Goal: Task Accomplishment & Management: Manage account settings

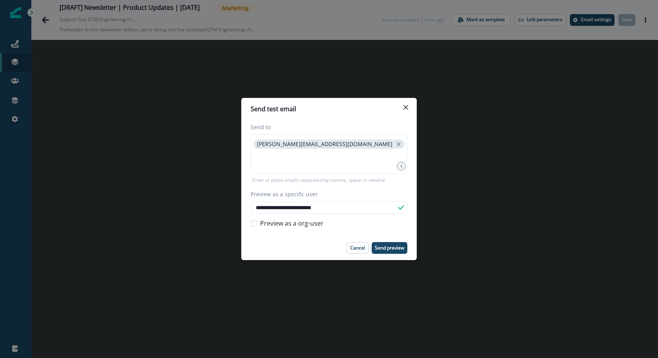
click at [216, 136] on div "**********" at bounding box center [329, 179] width 658 height 358
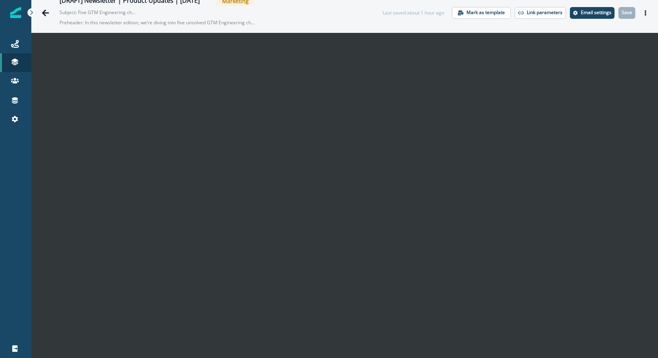
scroll to position [12, 0]
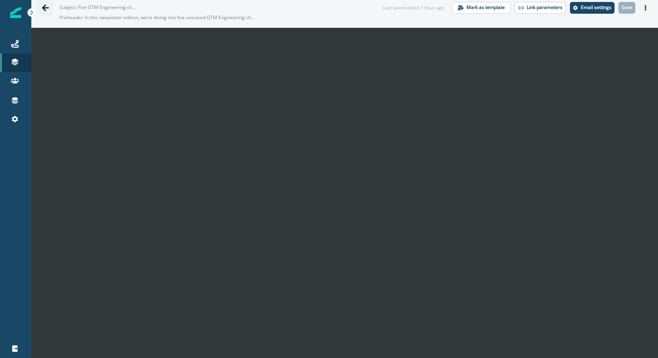
click at [47, 1] on button "Go back" at bounding box center [46, 8] width 16 height 16
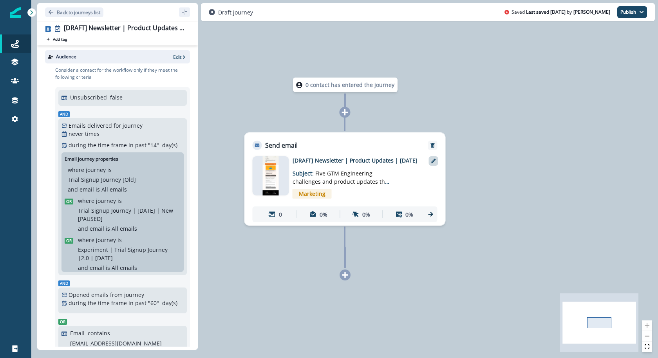
click at [429, 163] on div at bounding box center [433, 160] width 9 height 9
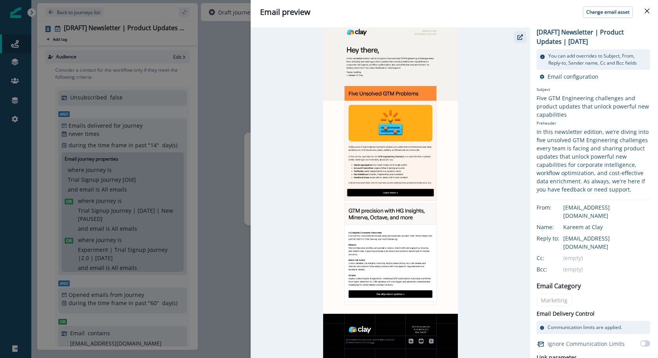
click at [522, 36] on icon "button" at bounding box center [519, 36] width 5 height 5
click at [219, 72] on div "Email preview Change email asset [DRAFT] Newsletter | Product Updates | Sep 9 Y…" at bounding box center [329, 179] width 658 height 358
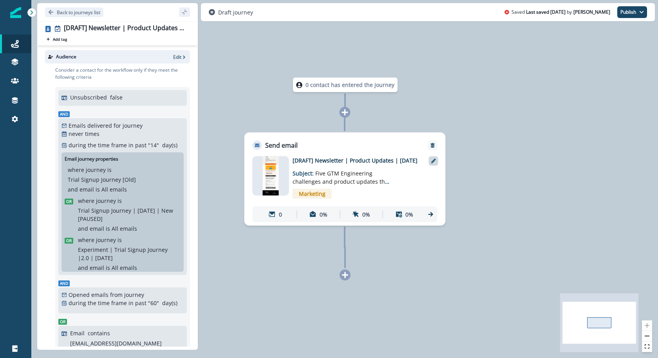
click at [433, 161] on icon at bounding box center [433, 161] width 5 height 5
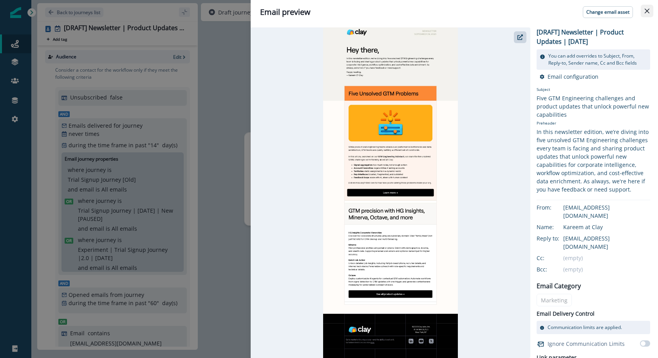
click at [649, 9] on button "Close" at bounding box center [647, 11] width 13 height 13
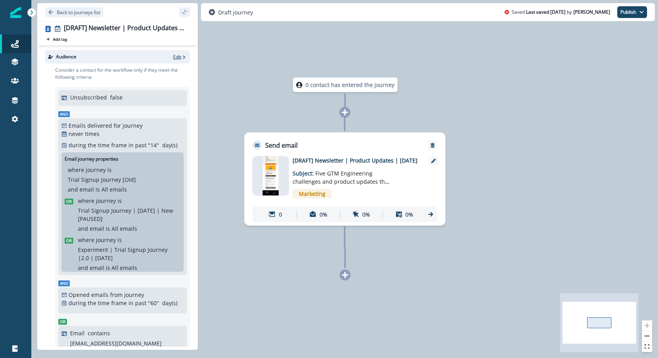
click at [177, 54] on p "Edit" at bounding box center [177, 57] width 8 height 7
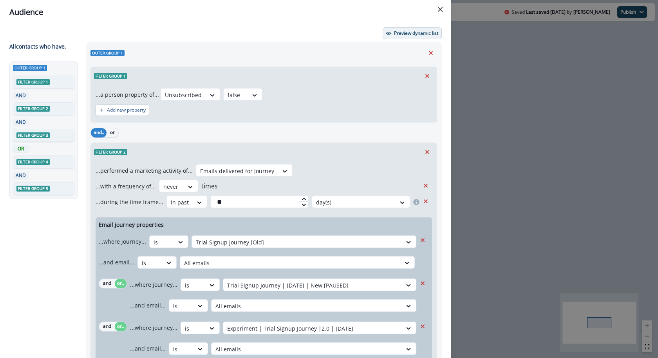
click at [439, 31] on button "Preview dynamic list" at bounding box center [412, 33] width 59 height 12
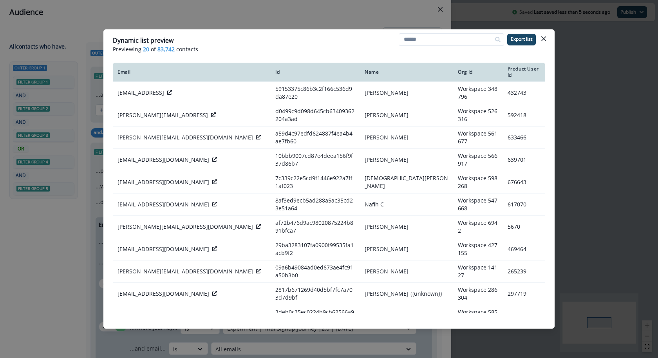
click at [359, 29] on div "Dynamic list preview Previewing 20 of 83,742 contacts Export list Email Id Name…" at bounding box center [329, 179] width 658 height 358
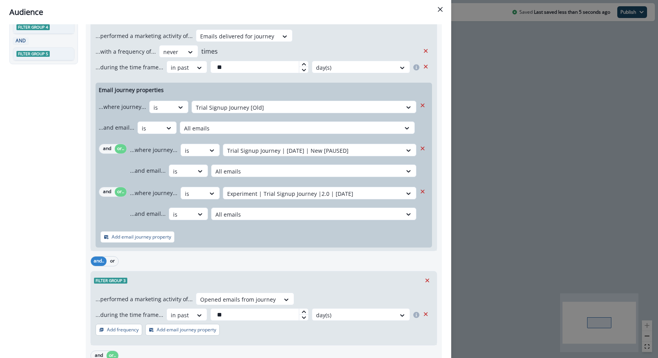
scroll to position [345, 0]
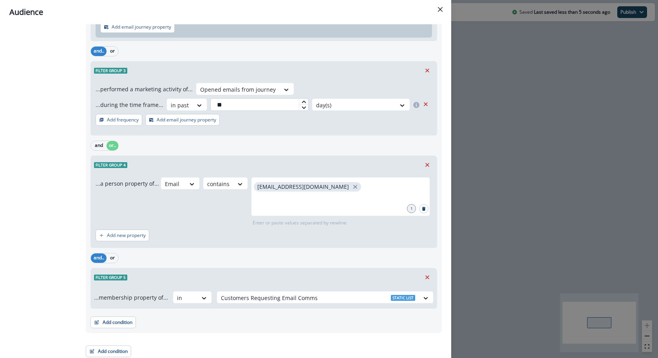
click at [275, 102] on input "**" at bounding box center [259, 104] width 98 height 13
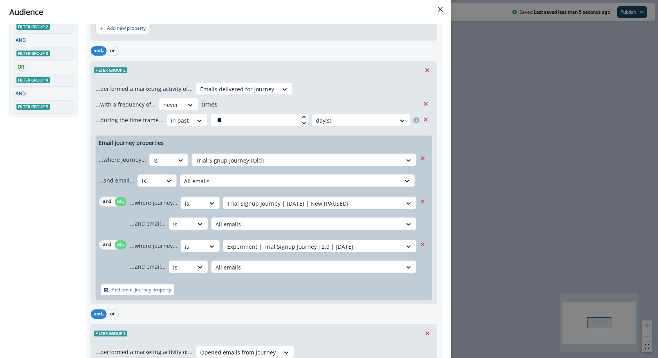
scroll to position [0, 0]
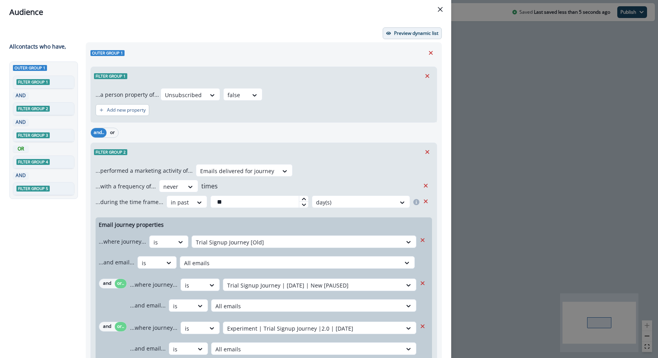
click at [402, 32] on p "Preview dynamic list" at bounding box center [416, 33] width 44 height 5
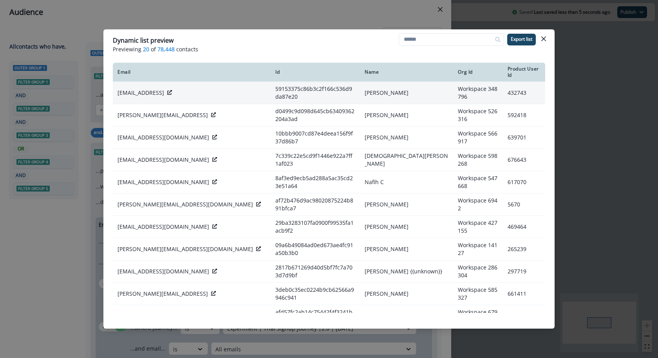
click at [167, 90] on icon at bounding box center [169, 92] width 5 height 5
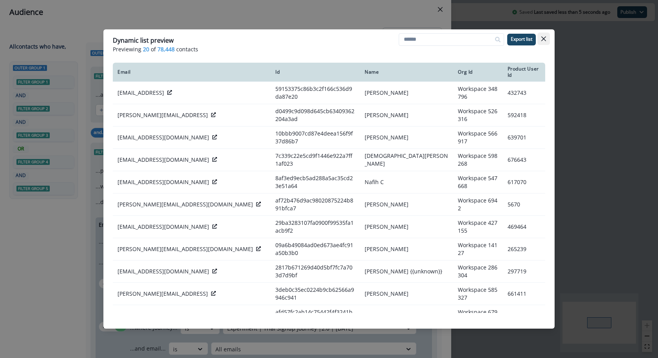
click at [543, 34] on button "Close" at bounding box center [543, 39] width 13 height 13
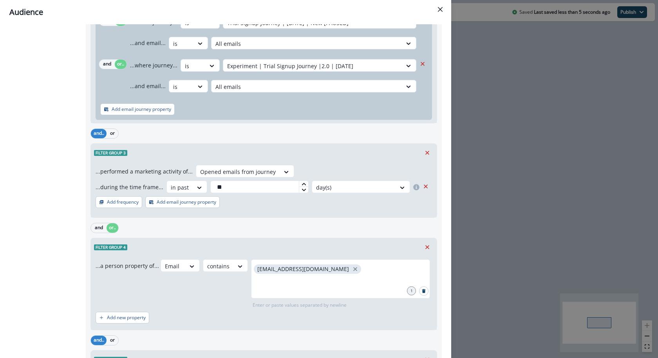
scroll to position [269, 0]
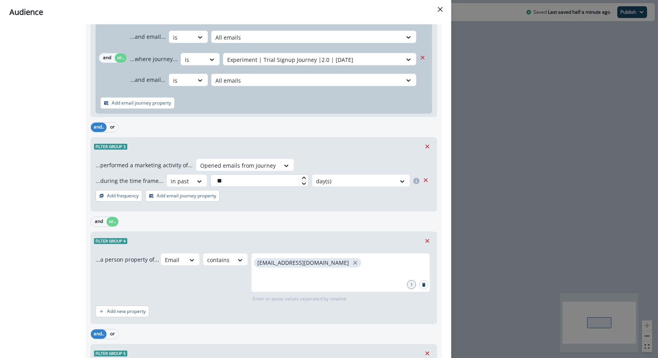
click at [292, 185] on input "**" at bounding box center [259, 180] width 98 height 13
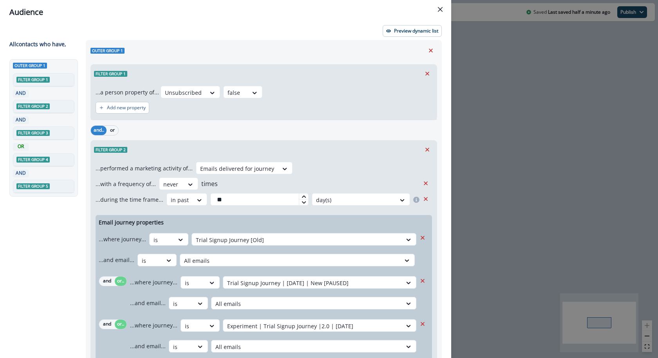
scroll to position [0, 0]
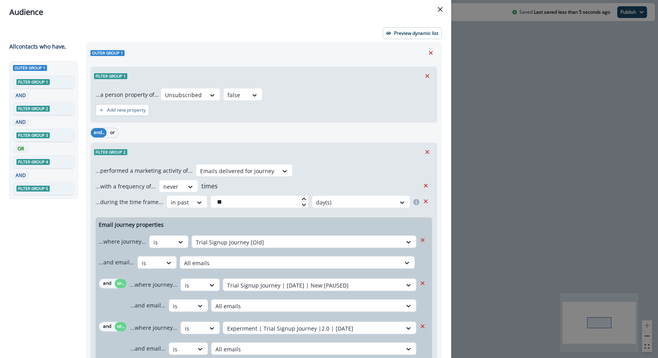
type input "**"
click at [393, 40] on div "Preview dynamic list All contact s who have, Outer group 1 Filter group 1 AND F…" at bounding box center [225, 191] width 451 height 334
click at [394, 35] on p "Preview dynamic list" at bounding box center [416, 33] width 44 height 5
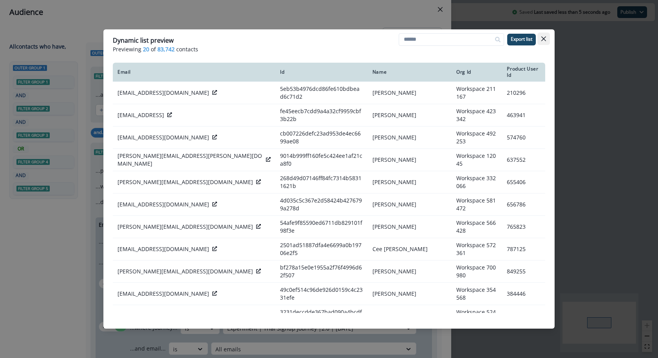
click at [549, 42] on button "Close" at bounding box center [543, 39] width 13 height 13
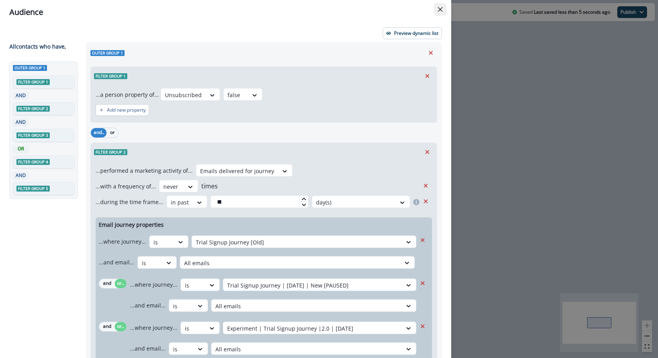
click at [441, 11] on icon "Close" at bounding box center [440, 9] width 5 height 5
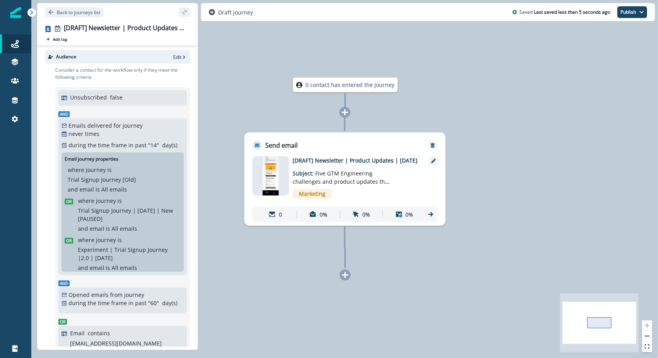
click at [269, 175] on img at bounding box center [271, 175] width 16 height 39
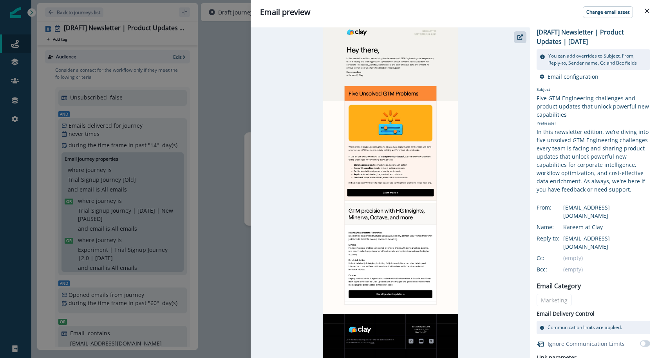
click at [224, 120] on div "Email preview Change email asset [DRAFT] Newsletter | Product Updates | Sep 9 Y…" at bounding box center [329, 179] width 658 height 358
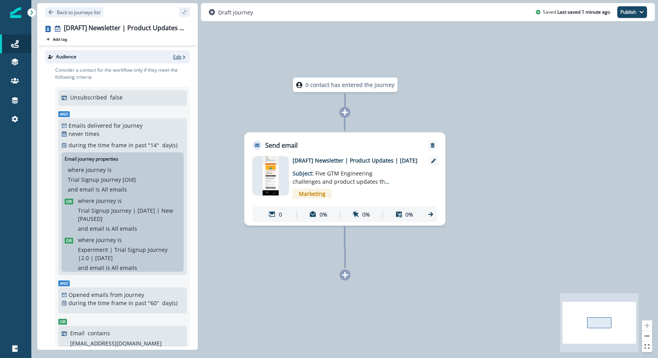
click at [181, 55] on icon "button" at bounding box center [183, 56] width 5 height 5
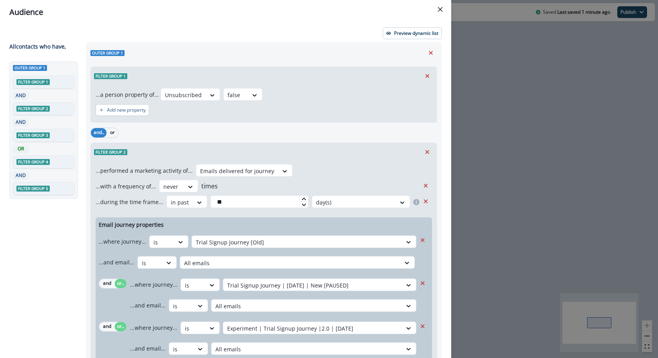
click at [412, 23] on header "Audience" at bounding box center [225, 12] width 451 height 24
click at [403, 31] on p "Preview dynamic list" at bounding box center [416, 33] width 44 height 5
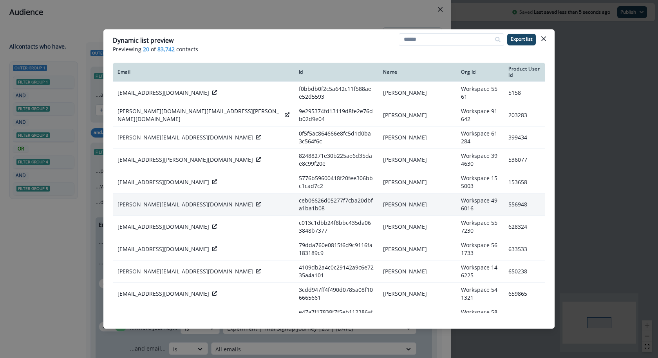
click at [256, 202] on icon at bounding box center [258, 204] width 5 height 5
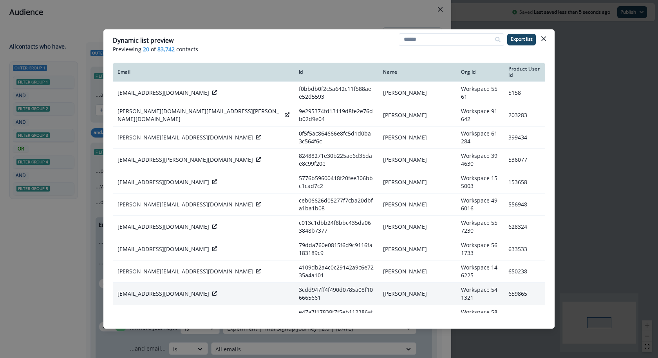
click at [212, 291] on icon at bounding box center [214, 293] width 5 height 5
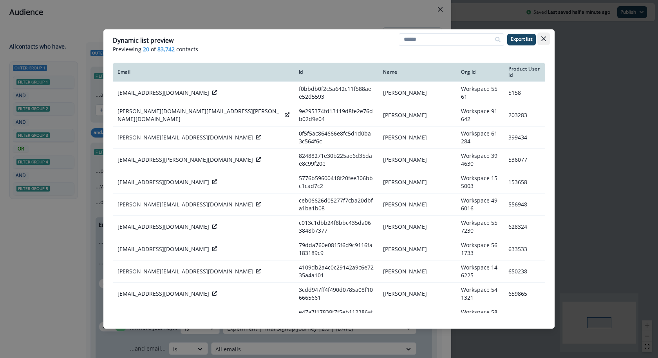
click at [548, 36] on button "Close" at bounding box center [543, 39] width 13 height 13
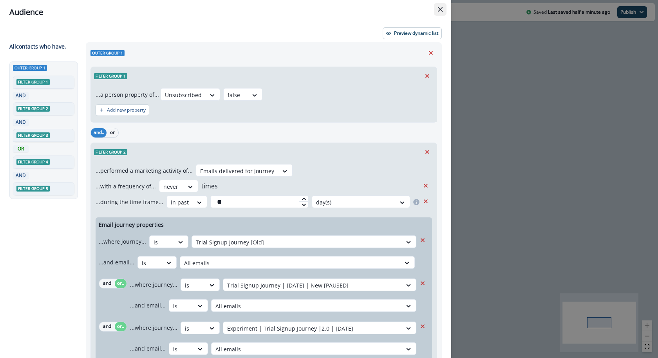
click at [445, 7] on button "Close" at bounding box center [440, 9] width 13 height 13
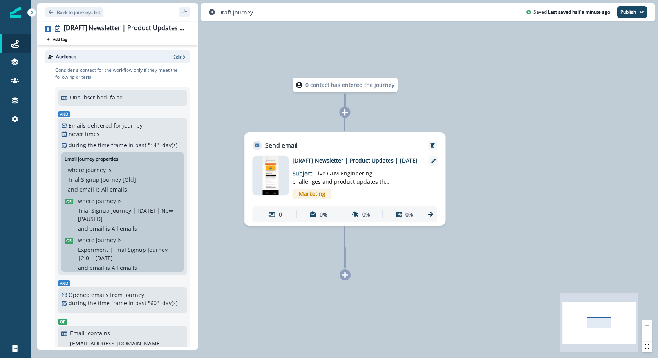
click at [287, 169] on div at bounding box center [271, 175] width 36 height 39
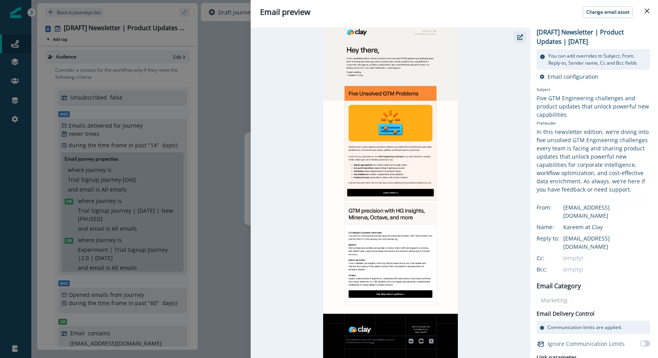
click at [523, 36] on button "button" at bounding box center [520, 37] width 13 height 12
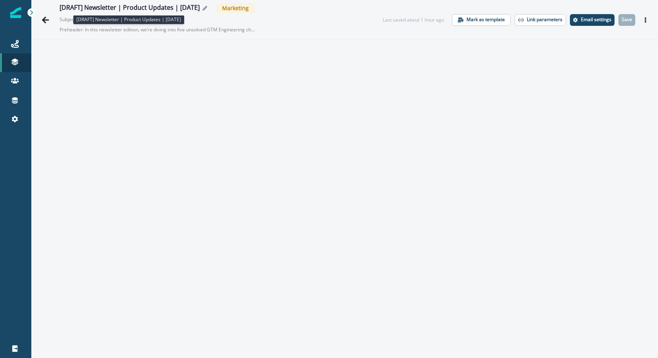
click at [103, 7] on div "[DRAFT] Newsletter | Product Updates | [DATE]" at bounding box center [130, 8] width 140 height 9
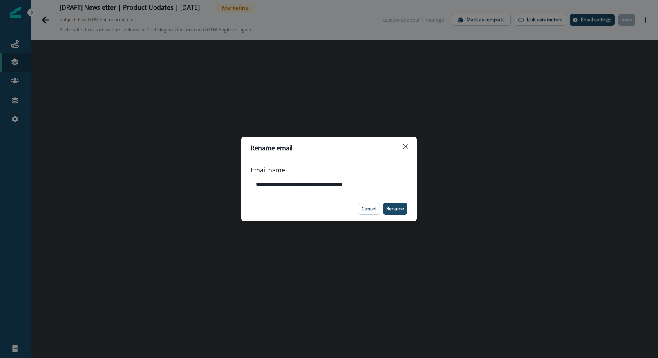
drag, startPoint x: 277, startPoint y: 184, endPoint x: 231, endPoint y: 183, distance: 45.4
click at [232, 184] on div "**********" at bounding box center [329, 179] width 658 height 358
type input "**********"
click at [402, 211] on p "Rename" at bounding box center [395, 208] width 18 height 5
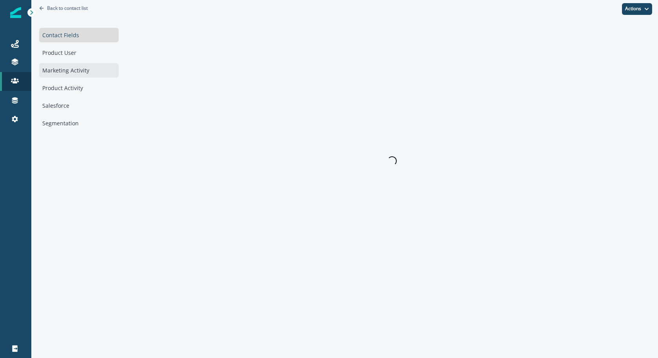
click at [98, 65] on div "Marketing Activity" at bounding box center [78, 70] width 79 height 14
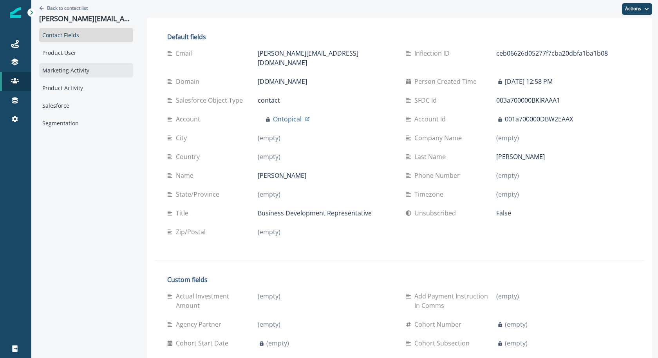
click at [99, 74] on div "Marketing Activity" at bounding box center [86, 70] width 94 height 14
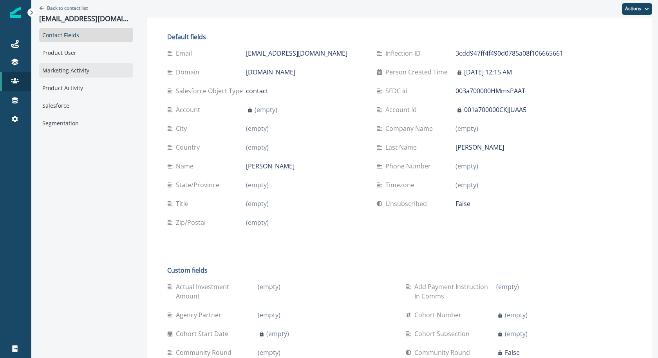
click at [100, 72] on div "Marketing Activity" at bounding box center [86, 70] width 94 height 14
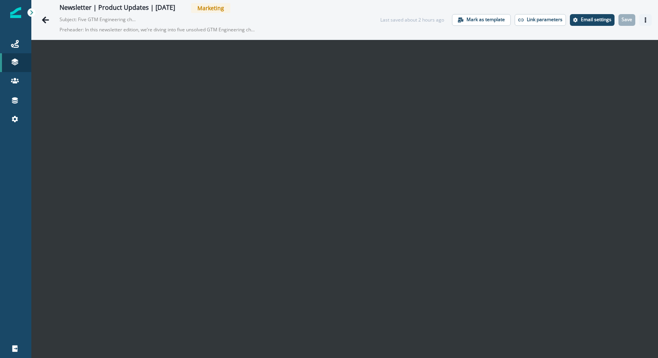
click at [650, 19] on button "Actions" at bounding box center [645, 20] width 13 height 12
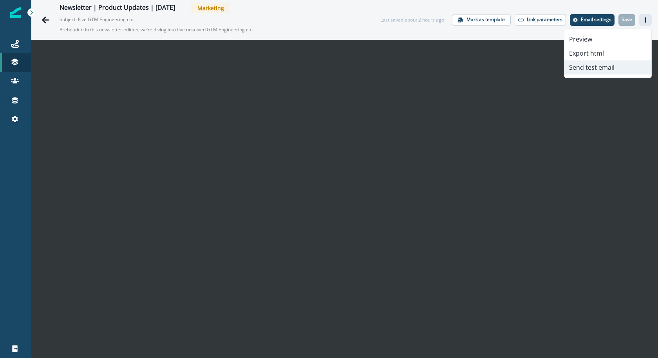
click at [618, 68] on button "Send test email" at bounding box center [607, 67] width 87 height 14
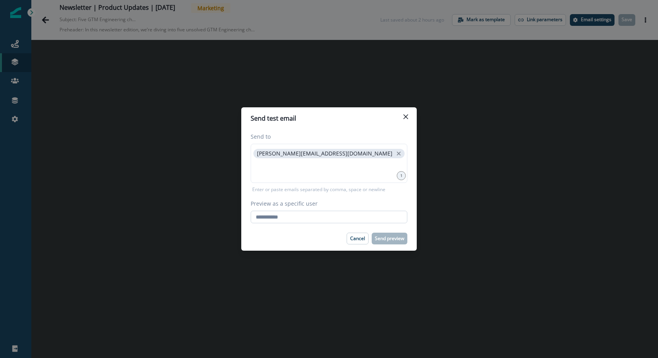
click at [324, 220] on input "Preview as a specific user" at bounding box center [329, 217] width 157 height 13
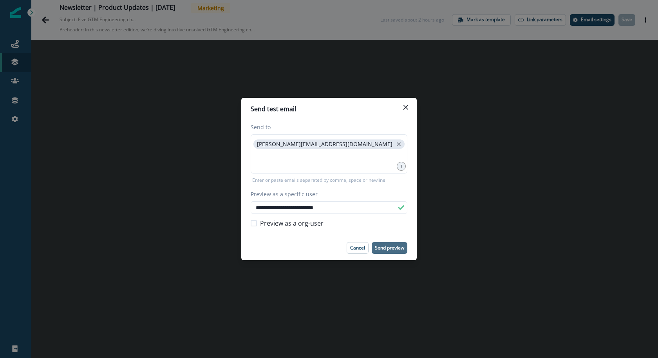
type input "**********"
click at [386, 249] on p "Send preview" at bounding box center [389, 247] width 29 height 5
click at [358, 208] on input "**********" at bounding box center [329, 207] width 157 height 13
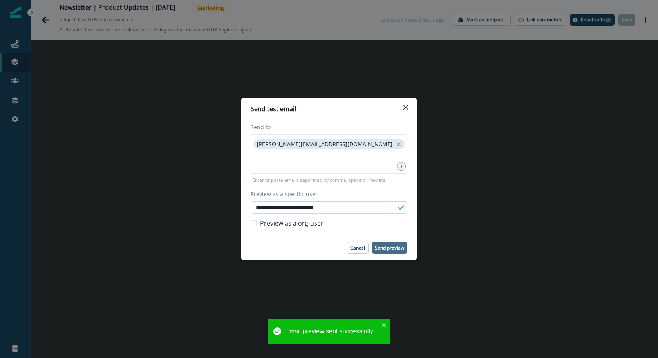
click at [358, 208] on input "**********" at bounding box center [329, 207] width 157 height 13
click at [352, 169] on div "[PERSON_NAME][EMAIL_ADDRESS][DOMAIN_NAME]" at bounding box center [329, 153] width 157 height 39
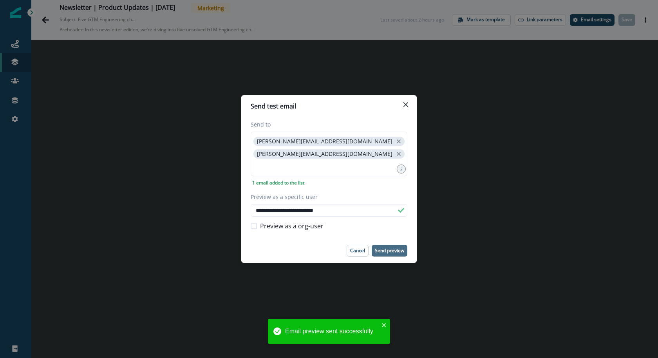
click at [401, 252] on p "Send preview" at bounding box center [389, 250] width 29 height 5
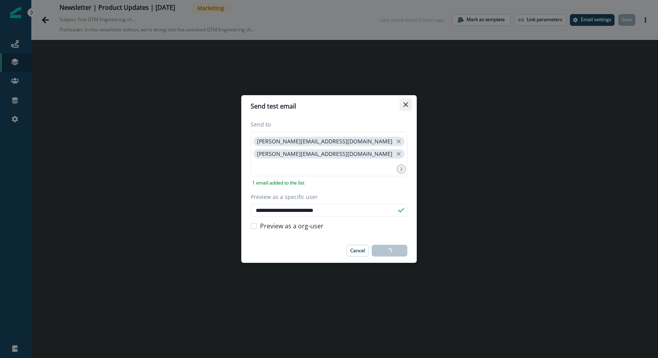
click at [410, 103] on button "Close" at bounding box center [405, 104] width 13 height 13
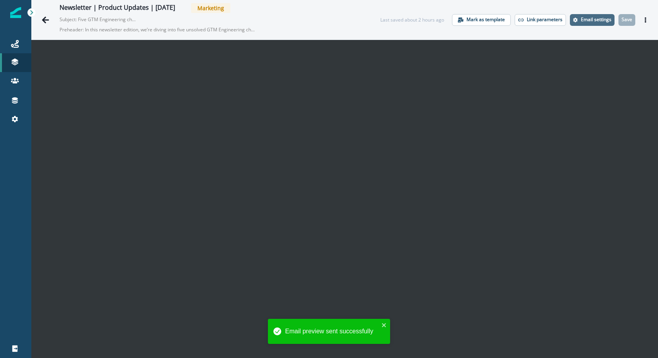
click at [590, 25] on button "Email settings" at bounding box center [592, 20] width 45 height 12
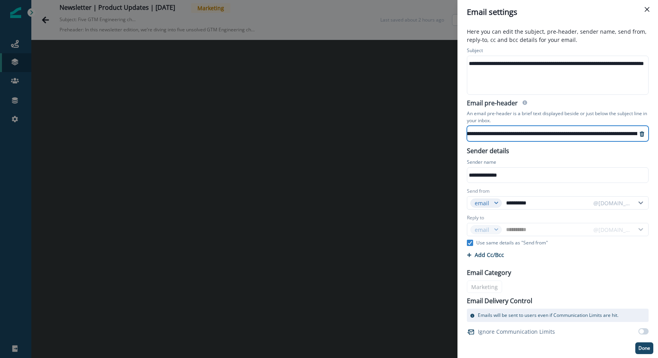
scroll to position [0, 315]
click at [645, 11] on icon "Close" at bounding box center [647, 9] width 5 height 5
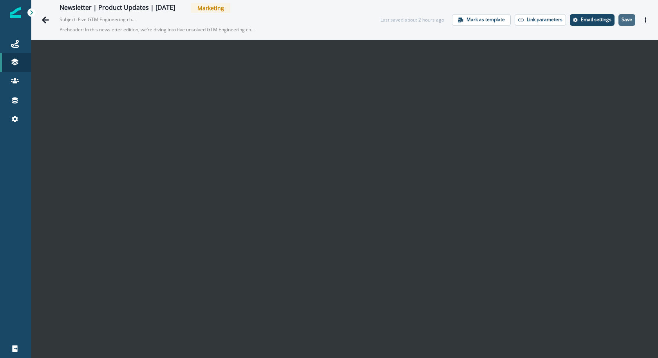
click at [627, 17] on p "Save" at bounding box center [626, 19] width 11 height 5
click at [648, 16] on button "Actions" at bounding box center [645, 20] width 13 height 12
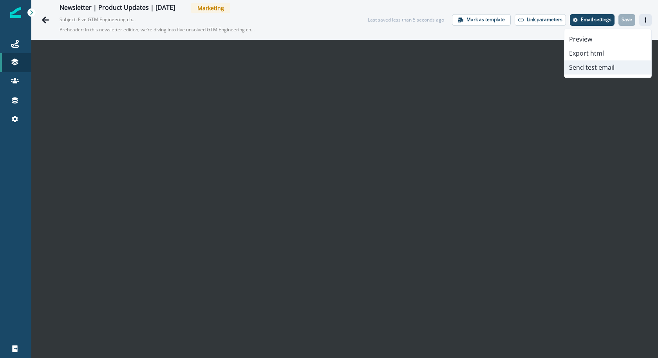
click at [607, 67] on button "Send test email" at bounding box center [607, 67] width 87 height 14
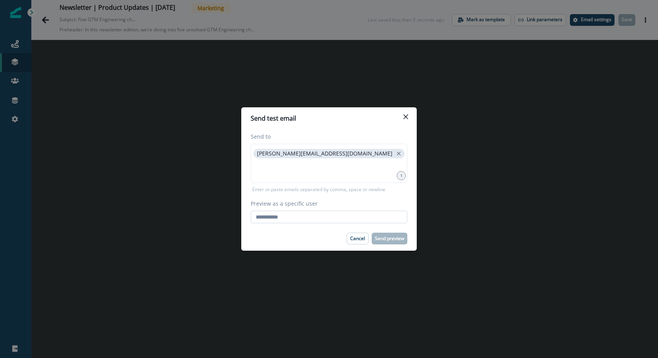
click at [377, 214] on input "Preview as a specific user" at bounding box center [329, 217] width 157 height 13
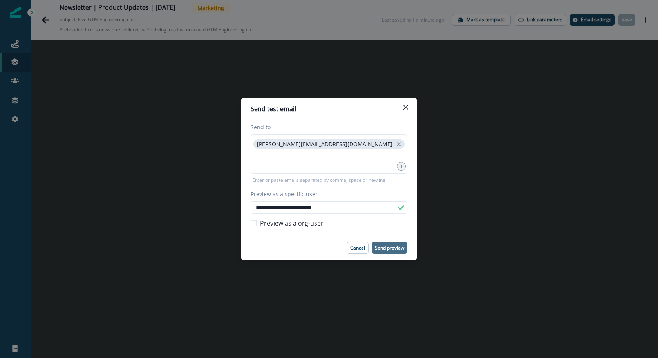
type input "**********"
click at [388, 245] on p "Send preview" at bounding box center [389, 247] width 29 height 5
click at [404, 105] on icon "Close" at bounding box center [405, 107] width 5 height 5
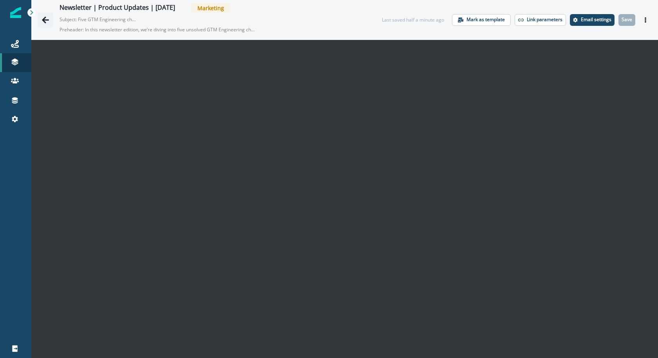
click at [45, 18] on icon "Go back" at bounding box center [46, 20] width 8 height 8
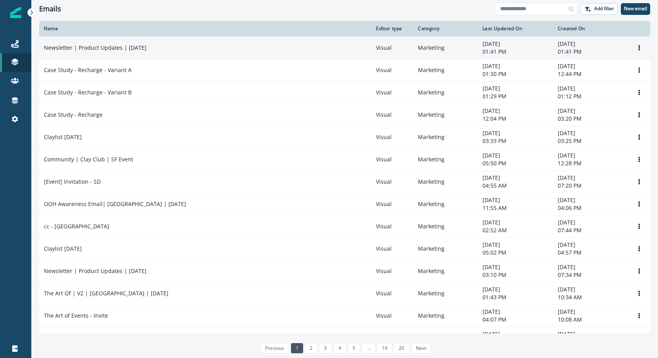
click at [219, 51] on div "Newsletter | Product Updates | [DATE]" at bounding box center [205, 48] width 323 height 8
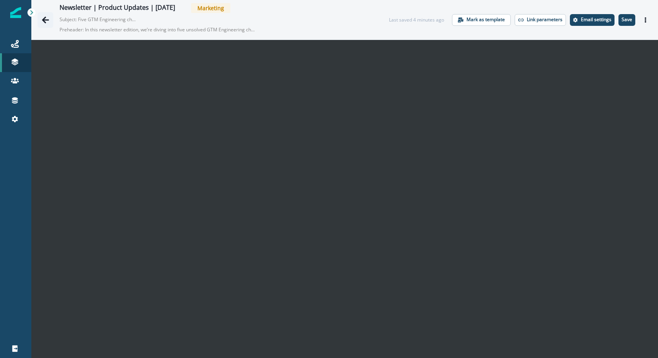
click at [45, 18] on icon "Go back" at bounding box center [46, 20] width 8 height 8
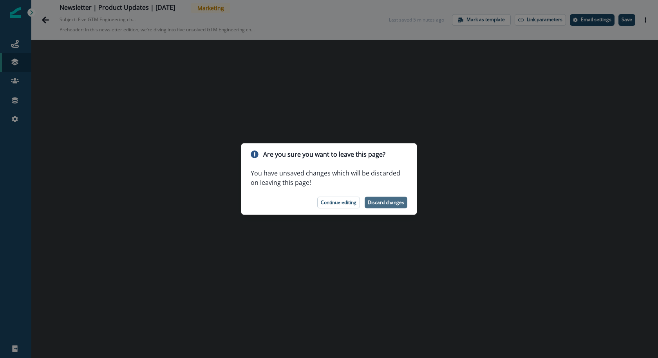
click at [383, 201] on p "Discard changes" at bounding box center [386, 202] width 36 height 5
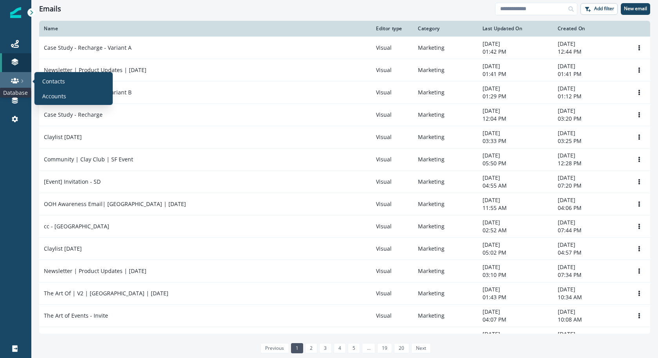
click at [17, 82] on icon at bounding box center [15, 81] width 8 height 8
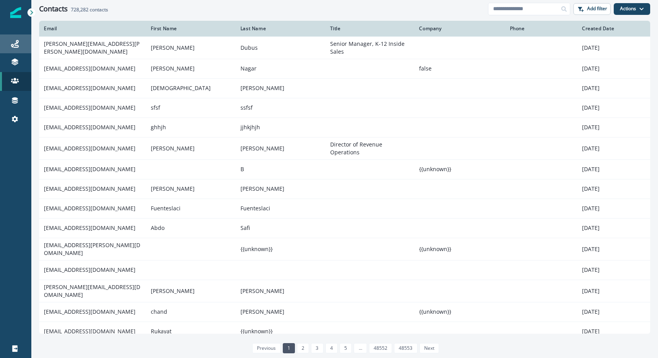
click at [22, 46] on div "Journeys" at bounding box center [15, 43] width 25 height 9
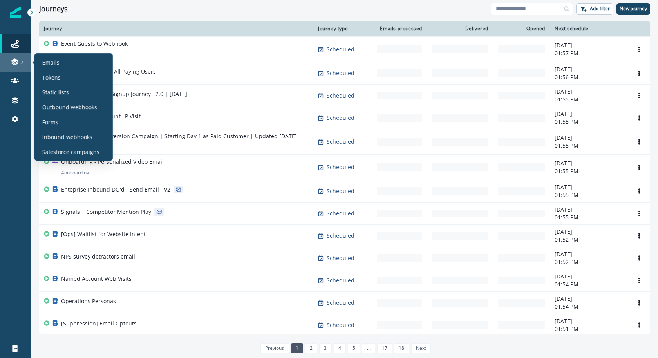
click at [19, 68] on link at bounding box center [15, 62] width 31 height 19
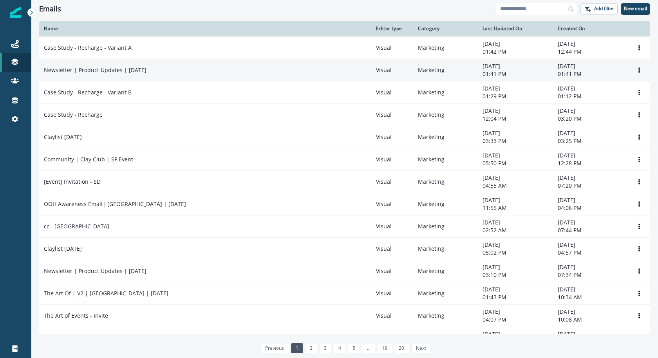
click at [126, 73] on p "Newsletter | Product Updates | [DATE]" at bounding box center [95, 70] width 103 height 8
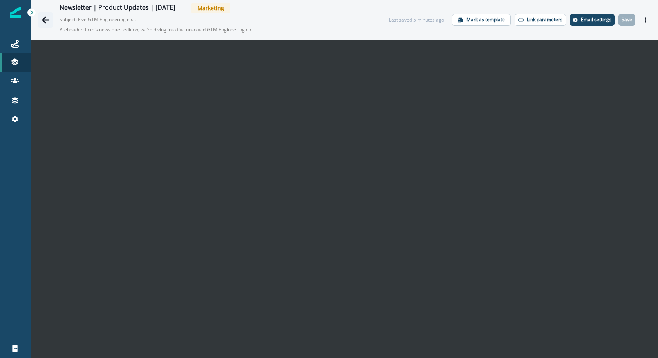
click at [40, 21] on button "Go back" at bounding box center [46, 20] width 16 height 16
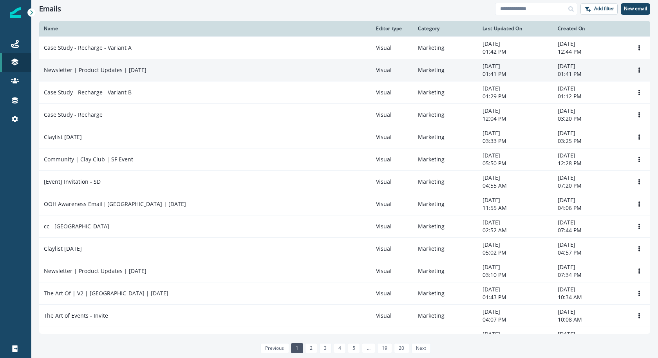
click at [90, 74] on td "Newsletter | Product Updates | [DATE]" at bounding box center [205, 70] width 332 height 22
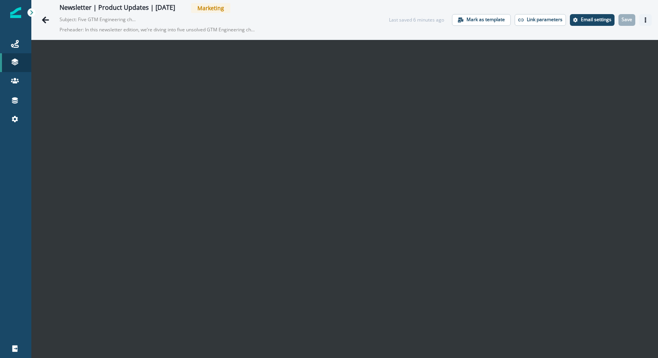
click at [648, 20] on button "Actions" at bounding box center [645, 20] width 13 height 12
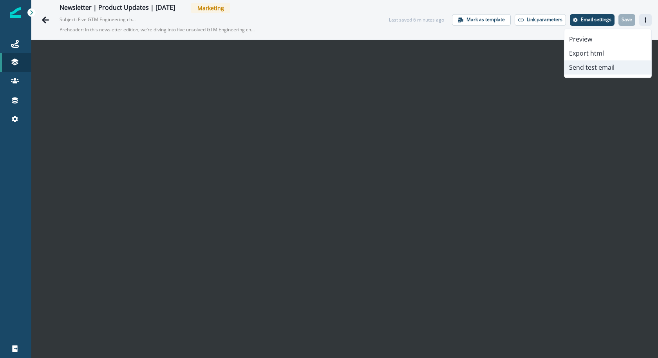
click at [605, 68] on button "Send test email" at bounding box center [607, 67] width 87 height 14
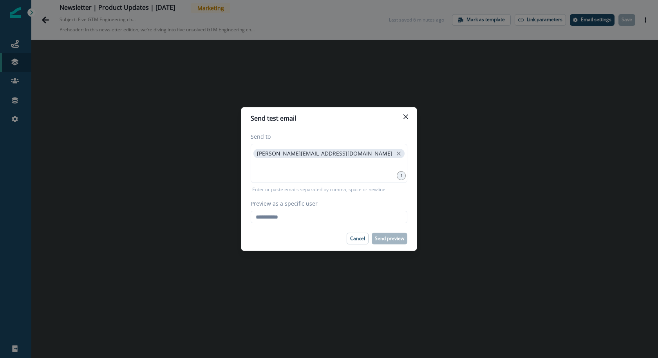
click at [358, 226] on div "Send to [PERSON_NAME][EMAIL_ADDRESS][DOMAIN_NAME] 1 Enter or paste emails separ…" at bounding box center [328, 177] width 175 height 97
click at [357, 218] on input "Preview as a specific user" at bounding box center [329, 217] width 157 height 13
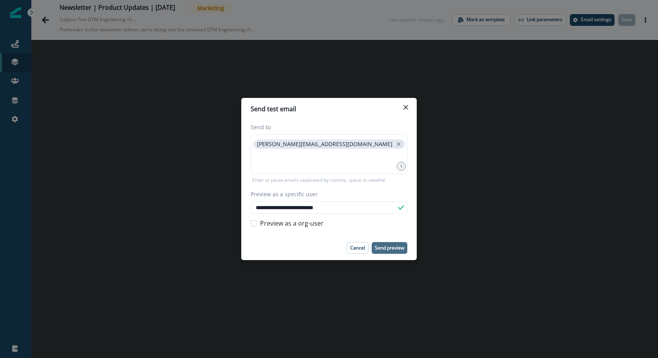
type input "**********"
click at [382, 248] on p "Send preview" at bounding box center [389, 247] width 29 height 5
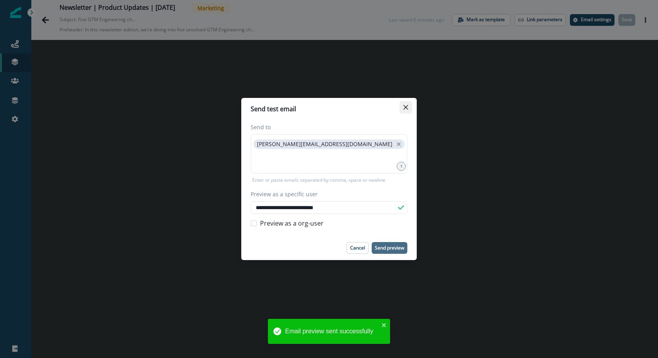
click at [410, 110] on button "Close" at bounding box center [405, 107] width 13 height 13
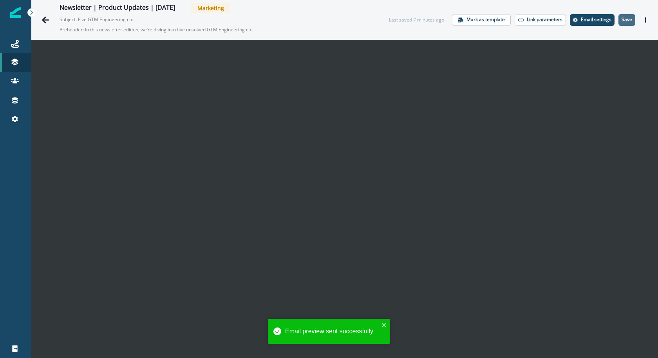
click at [621, 23] on button "Save" at bounding box center [626, 20] width 17 height 12
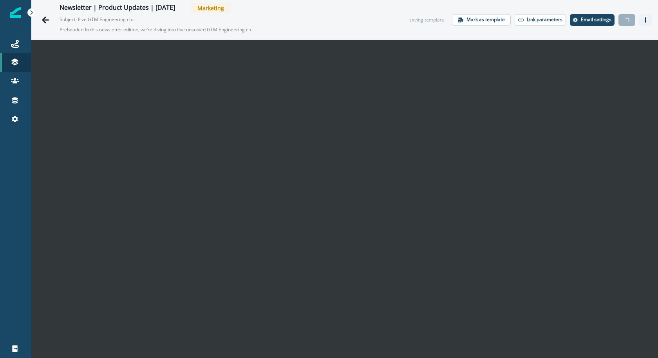
click at [649, 20] on button "Actions" at bounding box center [645, 20] width 13 height 12
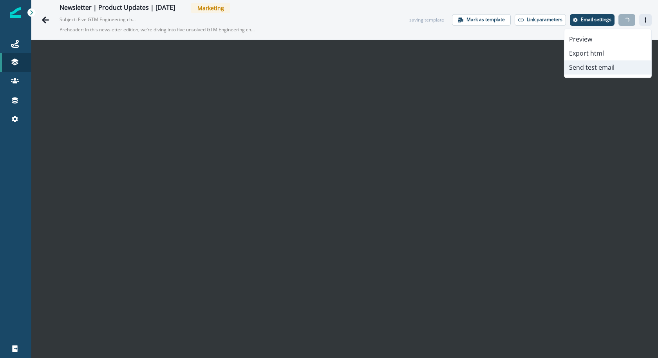
click at [627, 68] on button "Send test email" at bounding box center [607, 67] width 87 height 14
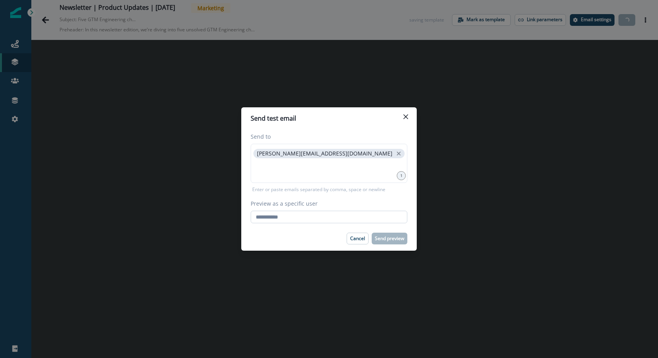
click at [377, 211] on input "Preview as a specific user" at bounding box center [329, 217] width 157 height 13
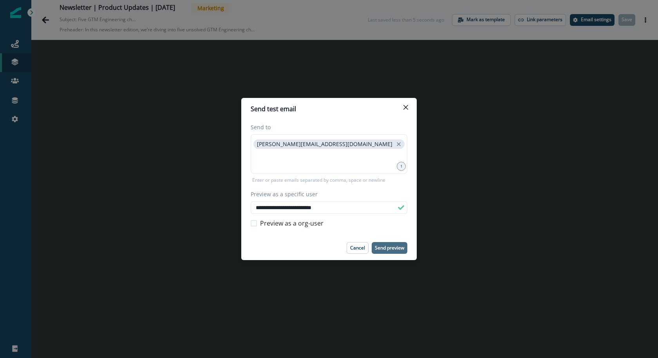
type input "**********"
click at [380, 244] on button "Send preview" at bounding box center [390, 248] width 36 height 12
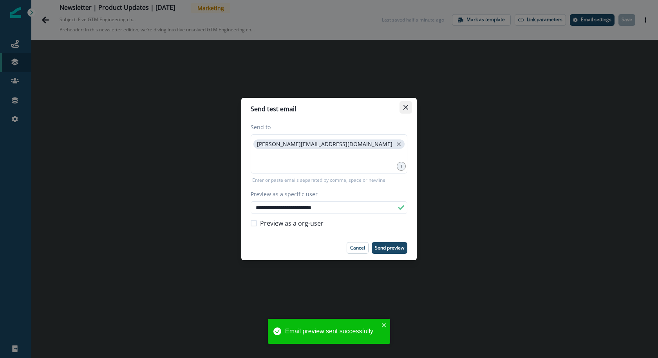
click at [410, 107] on button "Close" at bounding box center [405, 107] width 13 height 13
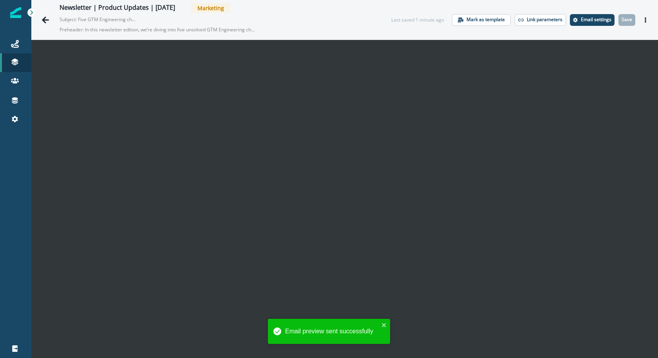
click at [56, 20] on div "Newsletter | Product Updates | [DATE] Marketing Subject: Five GTM Engineering c…" at bounding box center [207, 19] width 338 height 33
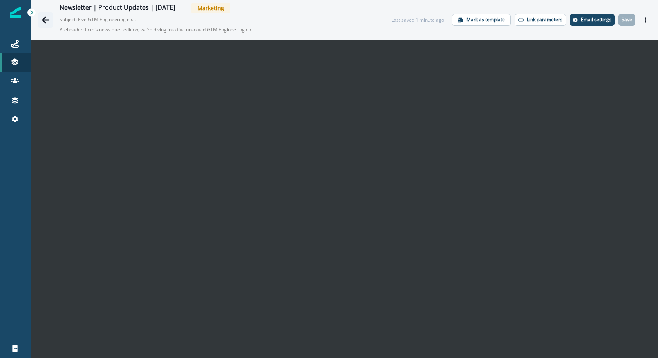
click at [49, 20] on icon "Go back" at bounding box center [45, 19] width 7 height 7
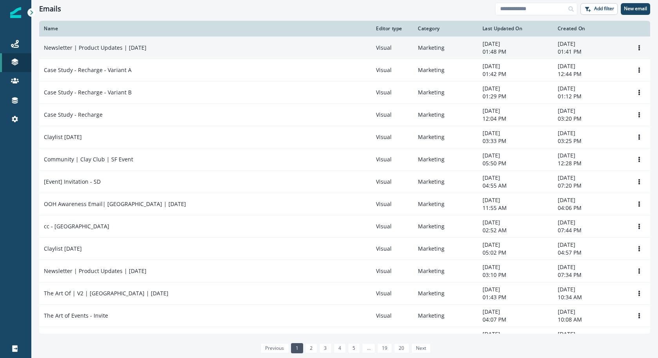
click at [241, 55] on td "Newsletter | Product Updates | [DATE]" at bounding box center [205, 47] width 332 height 22
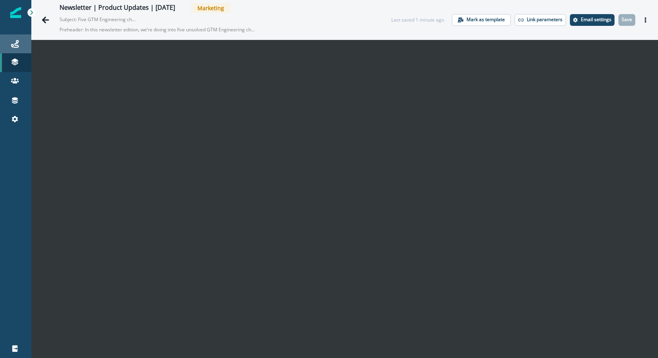
click at [21, 44] on div "Journeys" at bounding box center [15, 43] width 25 height 9
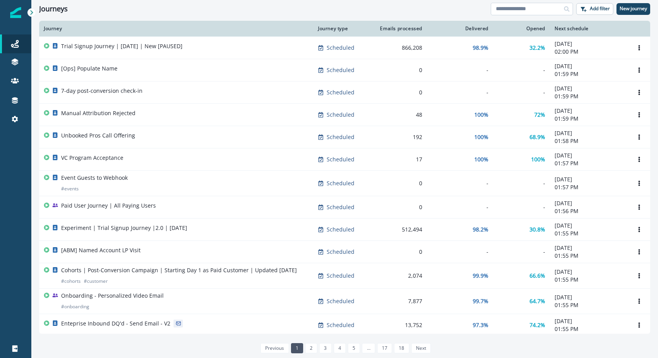
click at [535, 11] on input at bounding box center [532, 9] width 82 height 13
type input "**********"
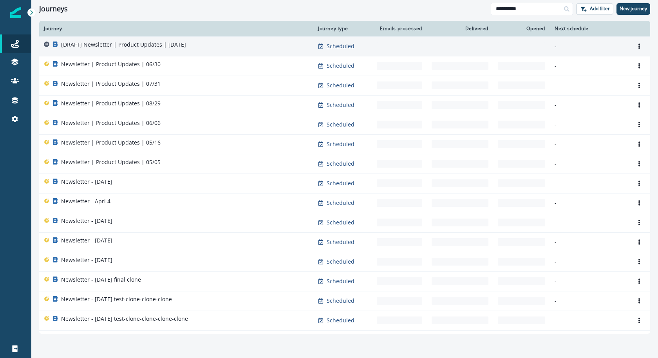
click at [199, 44] on div "[DRAFT] Newsletter | Product Updates | [DATE]" at bounding box center [176, 46] width 265 height 11
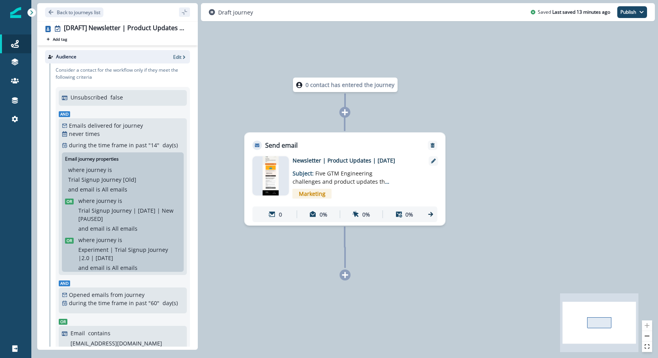
click at [269, 169] on img at bounding box center [271, 175] width 16 height 39
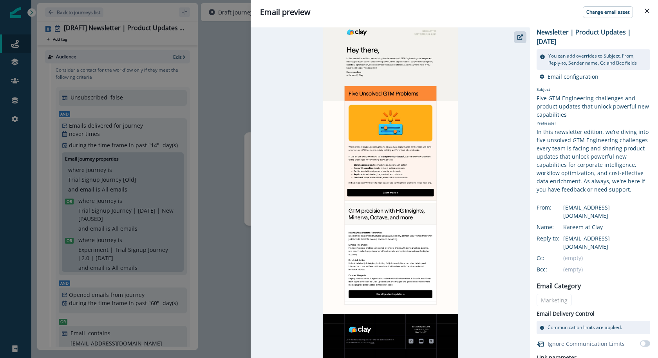
click at [200, 90] on div "Email preview Change email asset Newsletter | Product Updates | [DATE] You can …" at bounding box center [329, 179] width 658 height 358
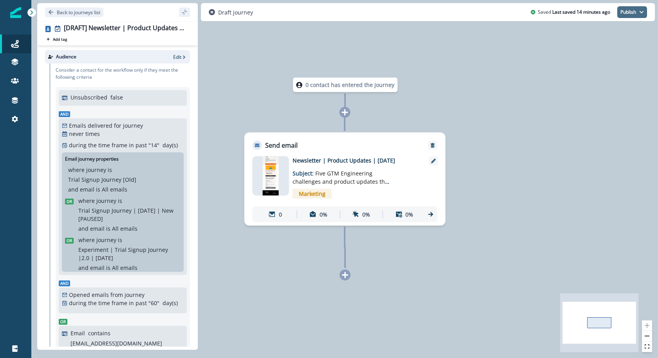
click at [641, 12] on icon "button" at bounding box center [641, 12] width 4 height 2
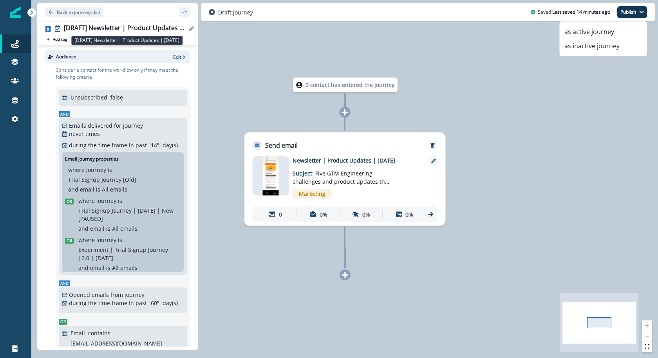
click at [179, 31] on div "[DRAFT] Newsletter | Product Updates | [DATE]" at bounding box center [125, 28] width 123 height 9
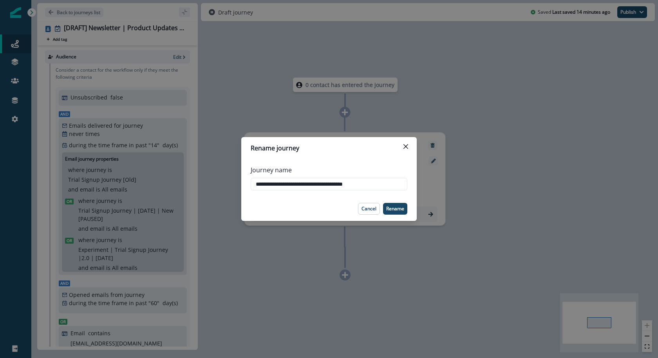
drag, startPoint x: 276, startPoint y: 185, endPoint x: 238, endPoint y: 181, distance: 38.6
click at [238, 181] on div "**********" at bounding box center [329, 179] width 658 height 358
type input "**********"
click at [406, 211] on button "Rename" at bounding box center [395, 209] width 24 height 12
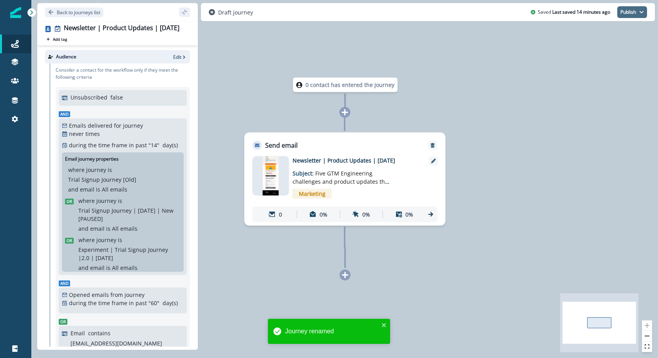
click at [629, 15] on button "Publish" at bounding box center [632, 12] width 30 height 12
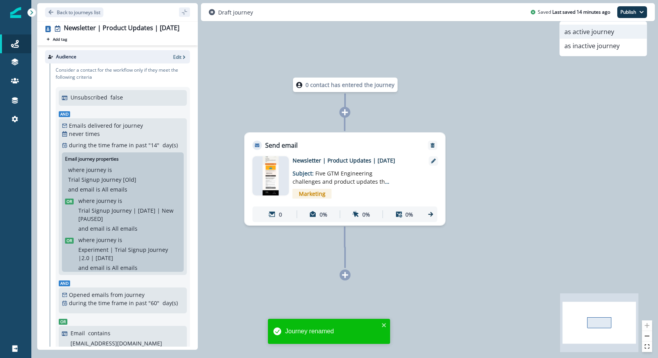
click at [619, 34] on button "as active journey" at bounding box center [603, 32] width 87 height 14
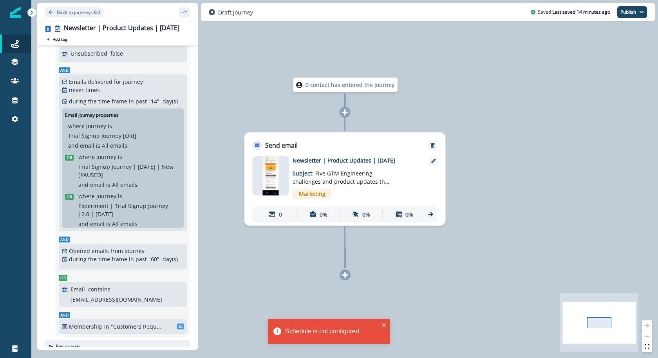
scroll to position [148, 0]
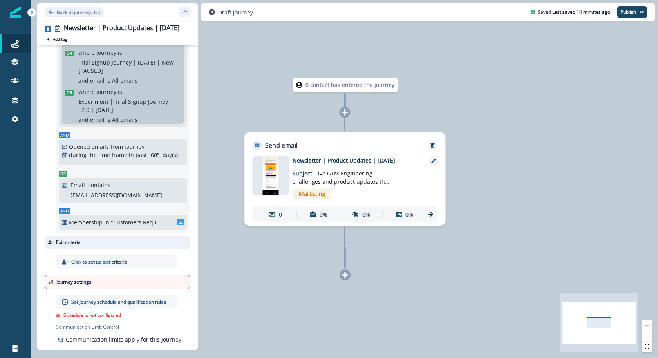
click at [90, 298] on p "Set journey schedule and qualification rules" at bounding box center [118, 301] width 95 height 7
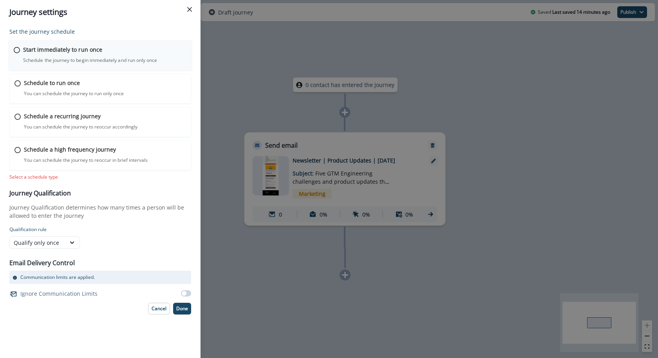
click at [119, 63] on p "Schedule the journey to begin immediately and run only once" at bounding box center [90, 60] width 134 height 7
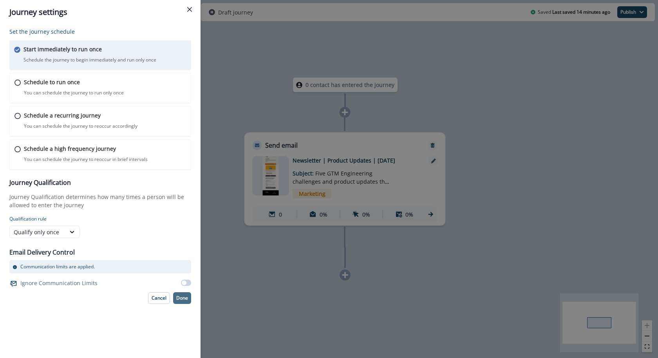
click at [181, 295] on p "Done" at bounding box center [182, 297] width 12 height 5
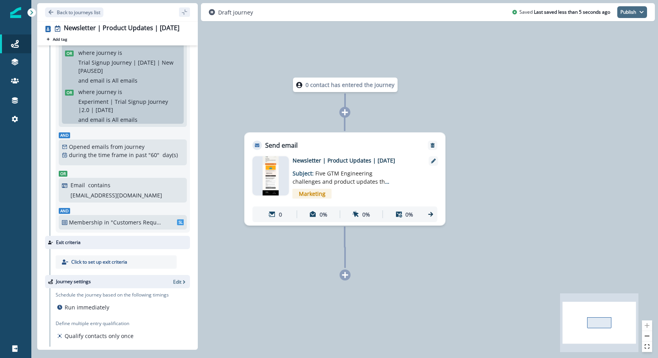
click at [619, 13] on button "Publish" at bounding box center [632, 12] width 30 height 12
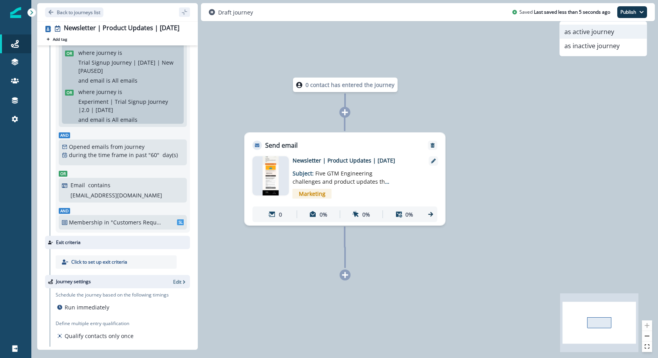
click at [612, 33] on button "as active journey" at bounding box center [603, 32] width 87 height 14
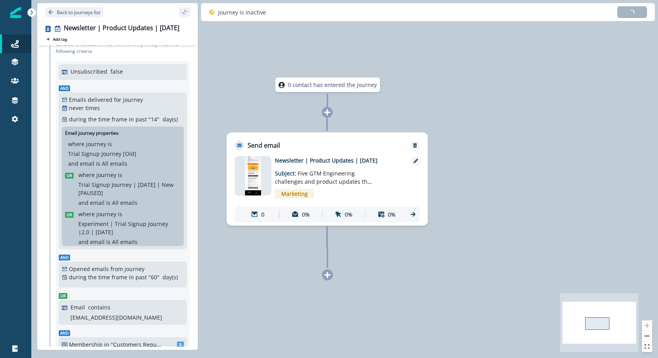
scroll to position [0, 0]
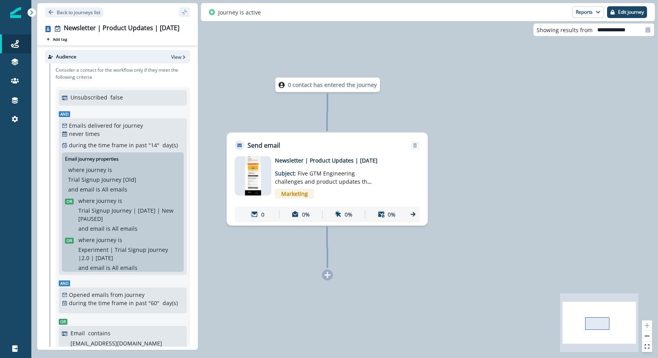
click at [258, 182] on img at bounding box center [253, 175] width 16 height 39
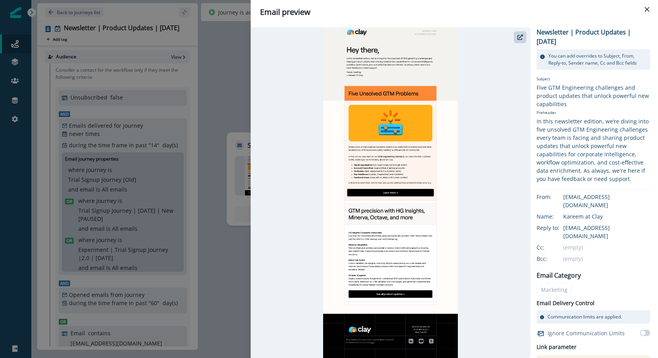
click at [215, 90] on div "Email preview Newsletter | Product Updates | [DATE] You can add overrides to Su…" at bounding box center [329, 179] width 658 height 358
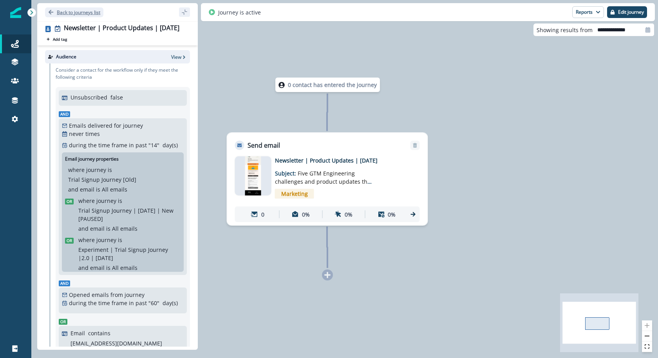
click at [87, 11] on p "Back to journeys list" at bounding box center [78, 12] width 43 height 7
